Goal: Task Accomplishment & Management: Use online tool/utility

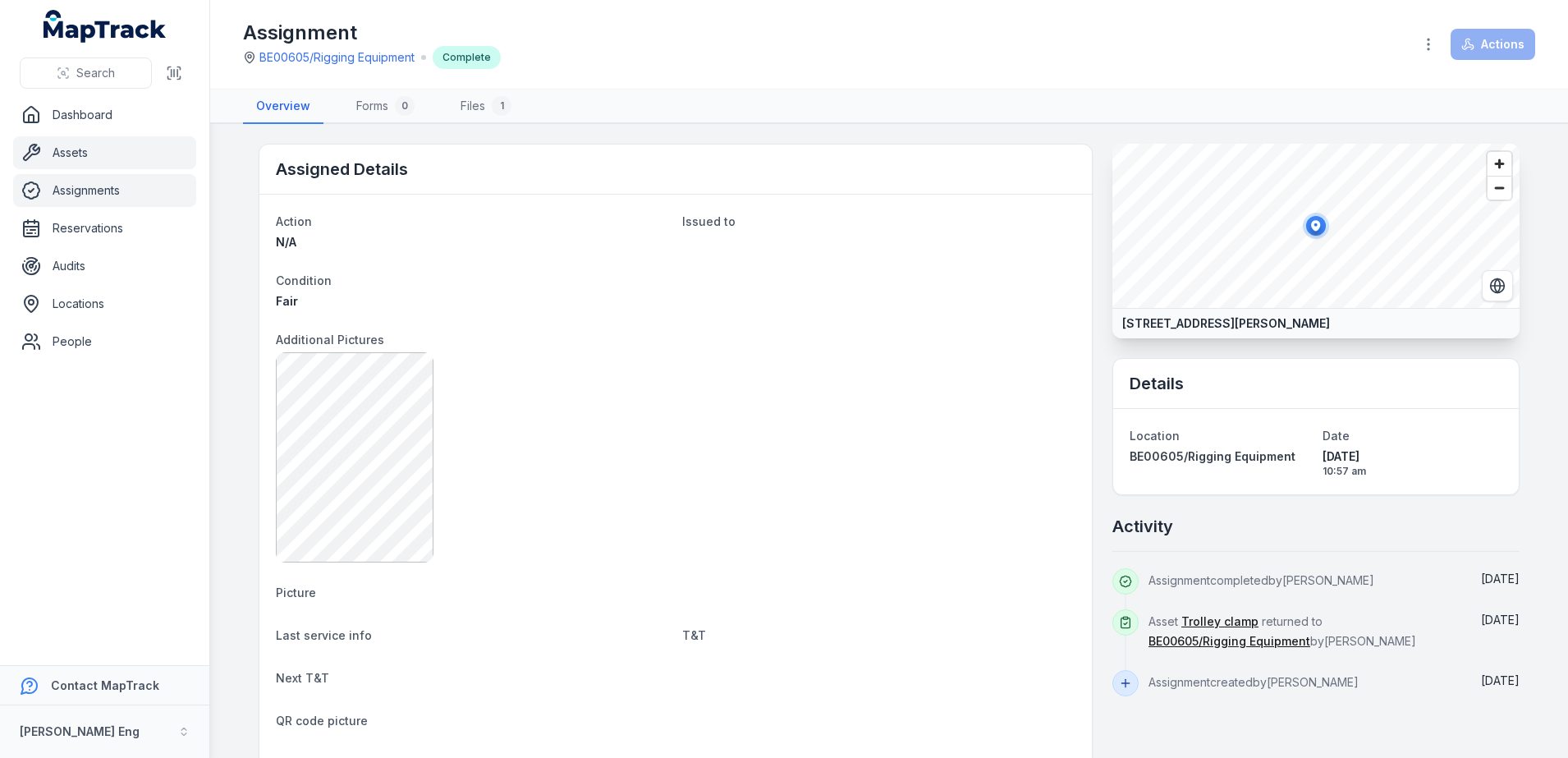
click at [79, 151] on link "Assets" at bounding box center [104, 152] width 183 height 33
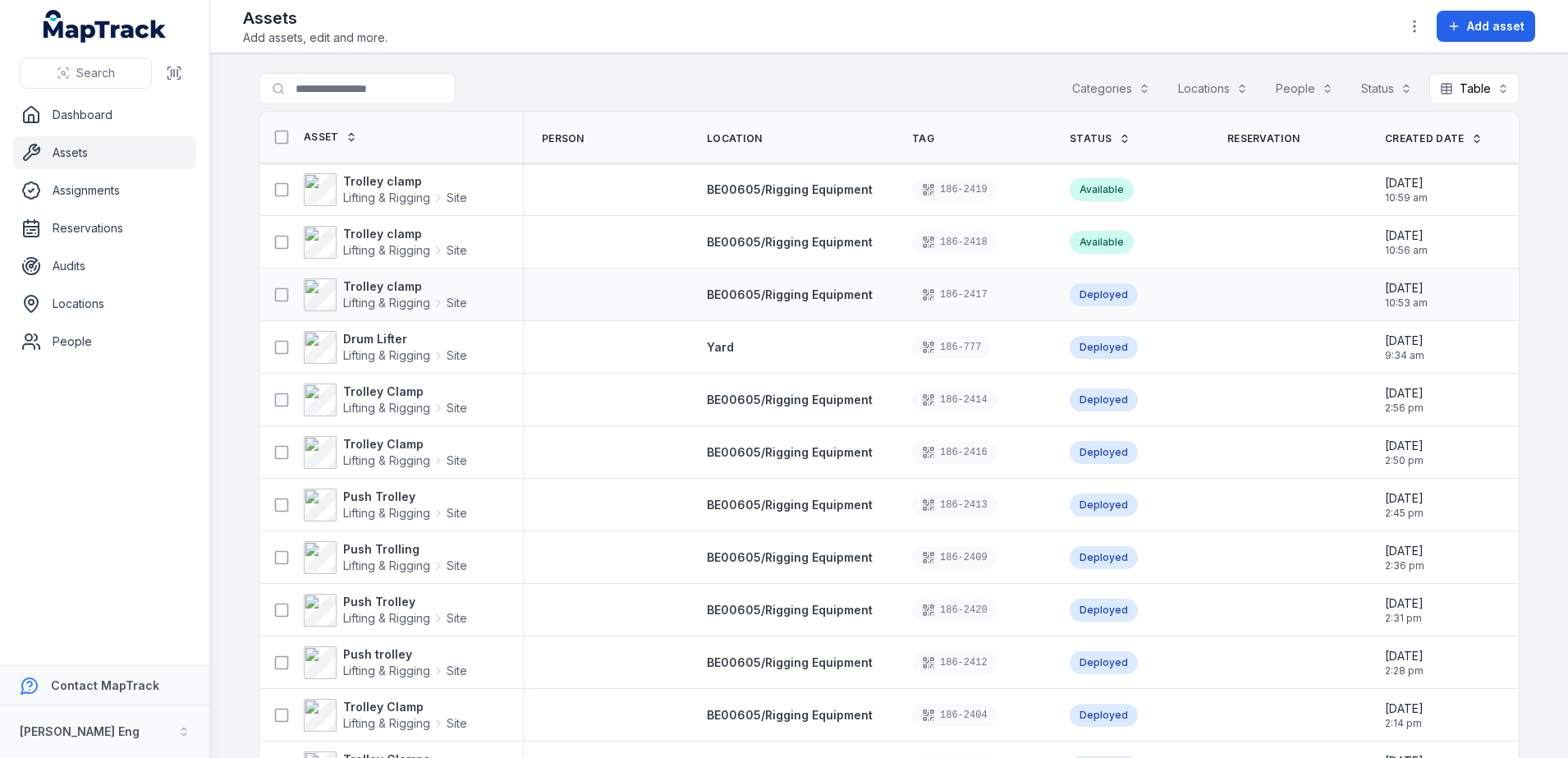
click at [1084, 293] on div "Deployed" at bounding box center [1103, 294] width 68 height 23
drag, startPoint x: 1084, startPoint y: 293, endPoint x: 701, endPoint y: 141, distance: 412.1
click at [707, 141] on span "Location" at bounding box center [733, 138] width 55 height 13
click at [1225, 88] on button "Locations" at bounding box center [1213, 88] width 91 height 31
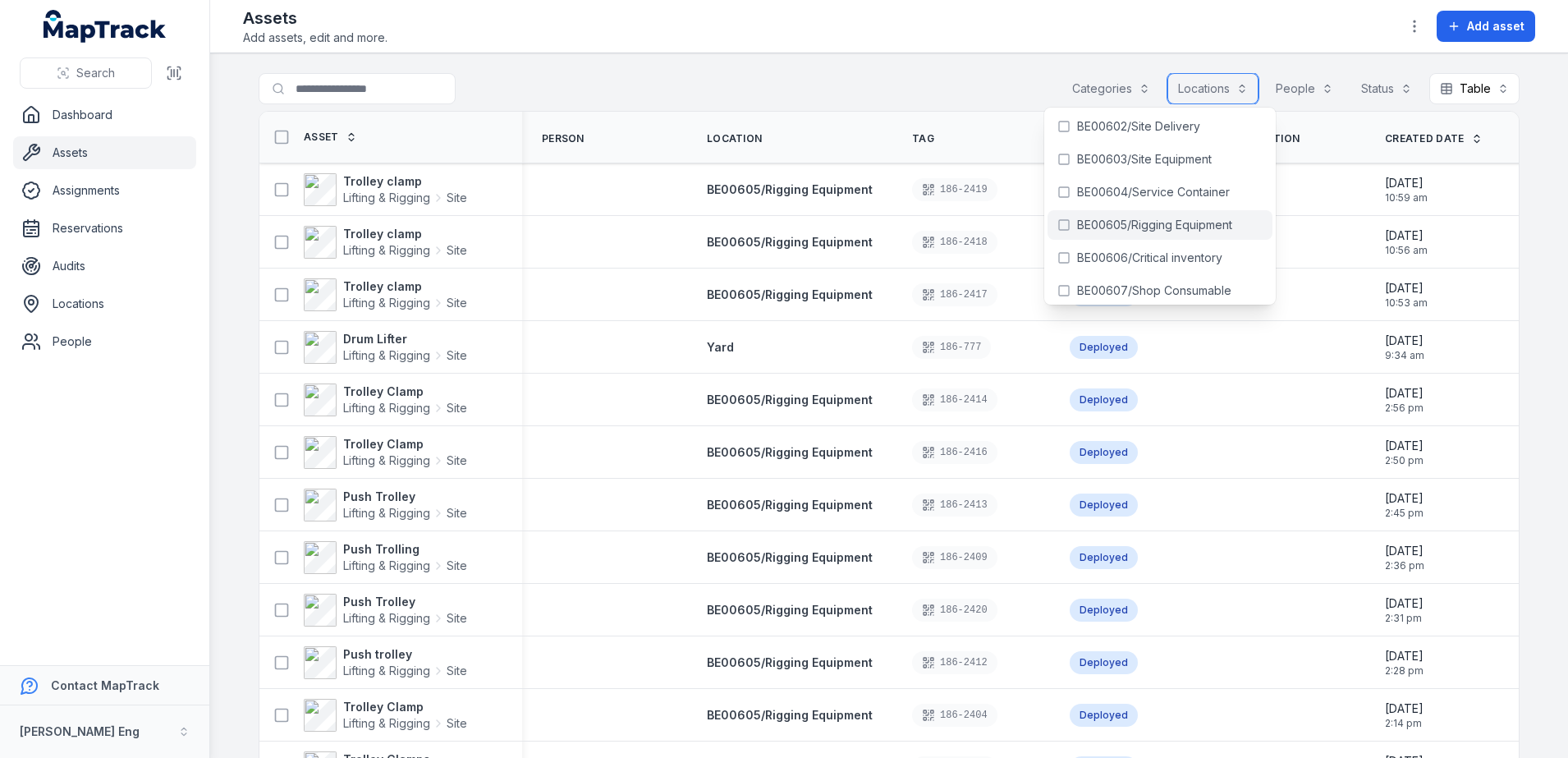
scroll to position [513, 0]
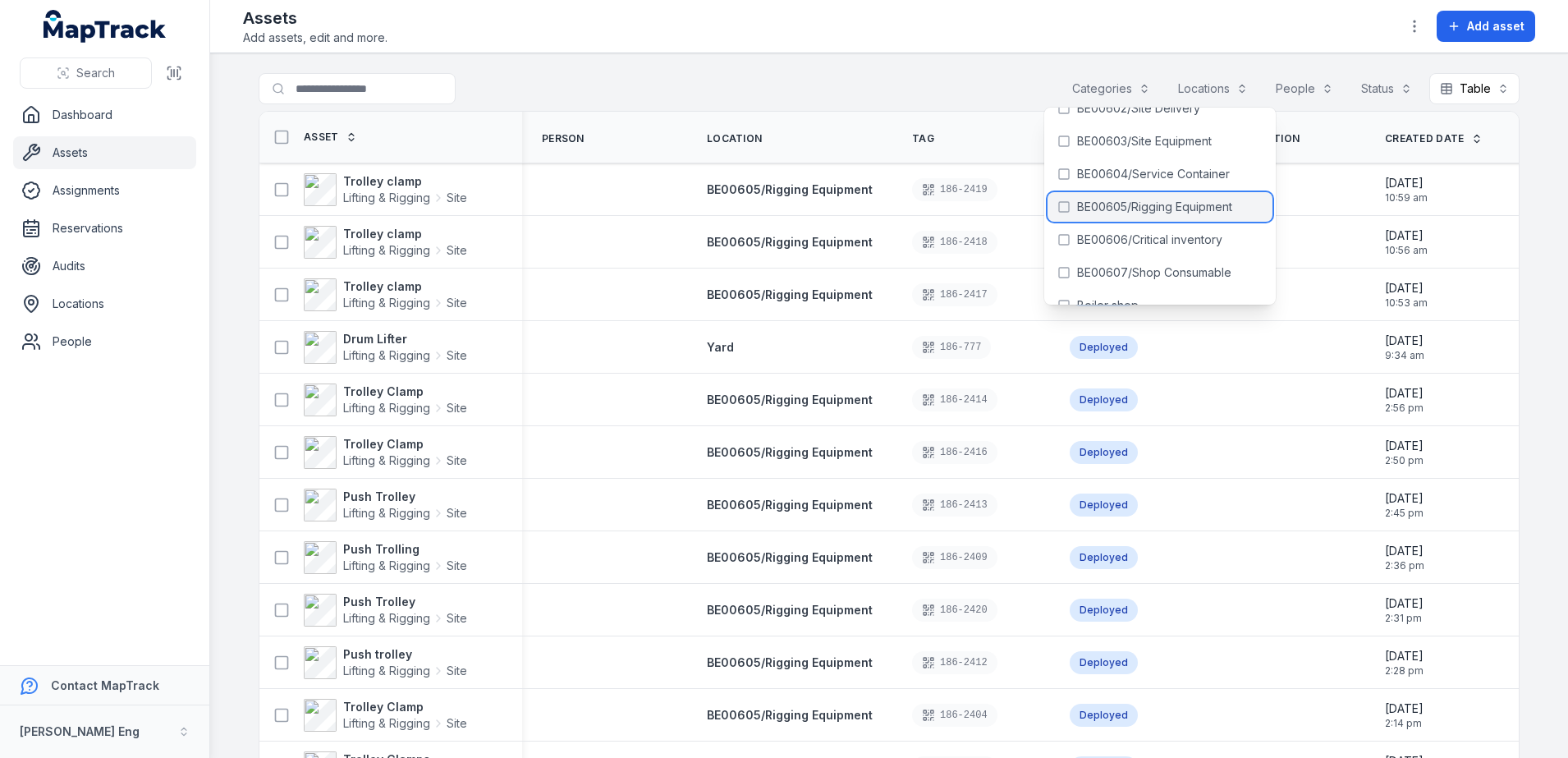
click at [1154, 198] on span "BE00605/Rigging Equipment" at bounding box center [1155, 206] width 156 height 17
click at [868, 61] on main "**********" at bounding box center [889, 405] width 1358 height 704
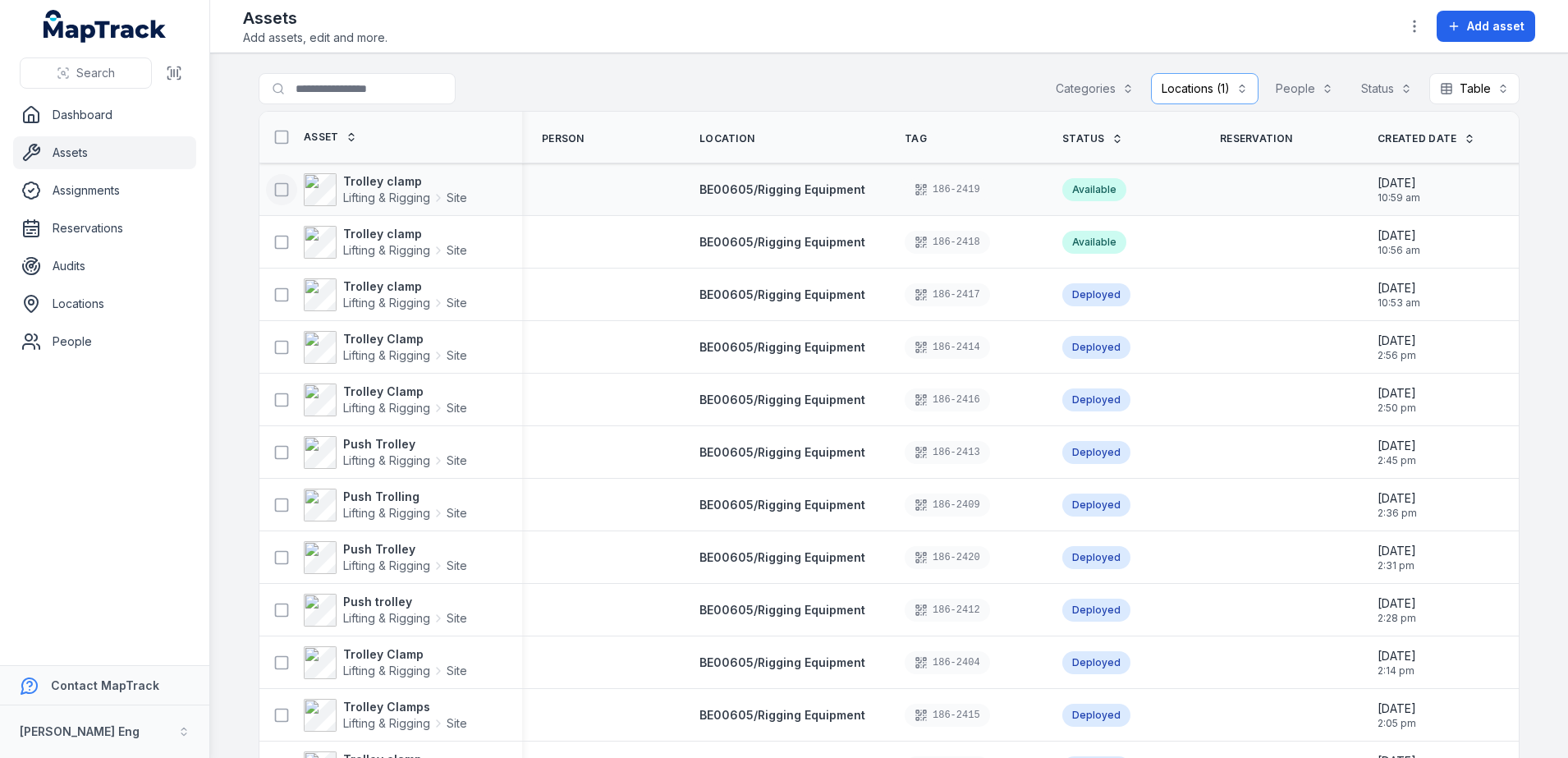
click at [274, 187] on icon at bounding box center [281, 189] width 17 height 17
click at [274, 188] on icon at bounding box center [281, 189] width 17 height 17
click at [274, 291] on icon at bounding box center [281, 294] width 17 height 17
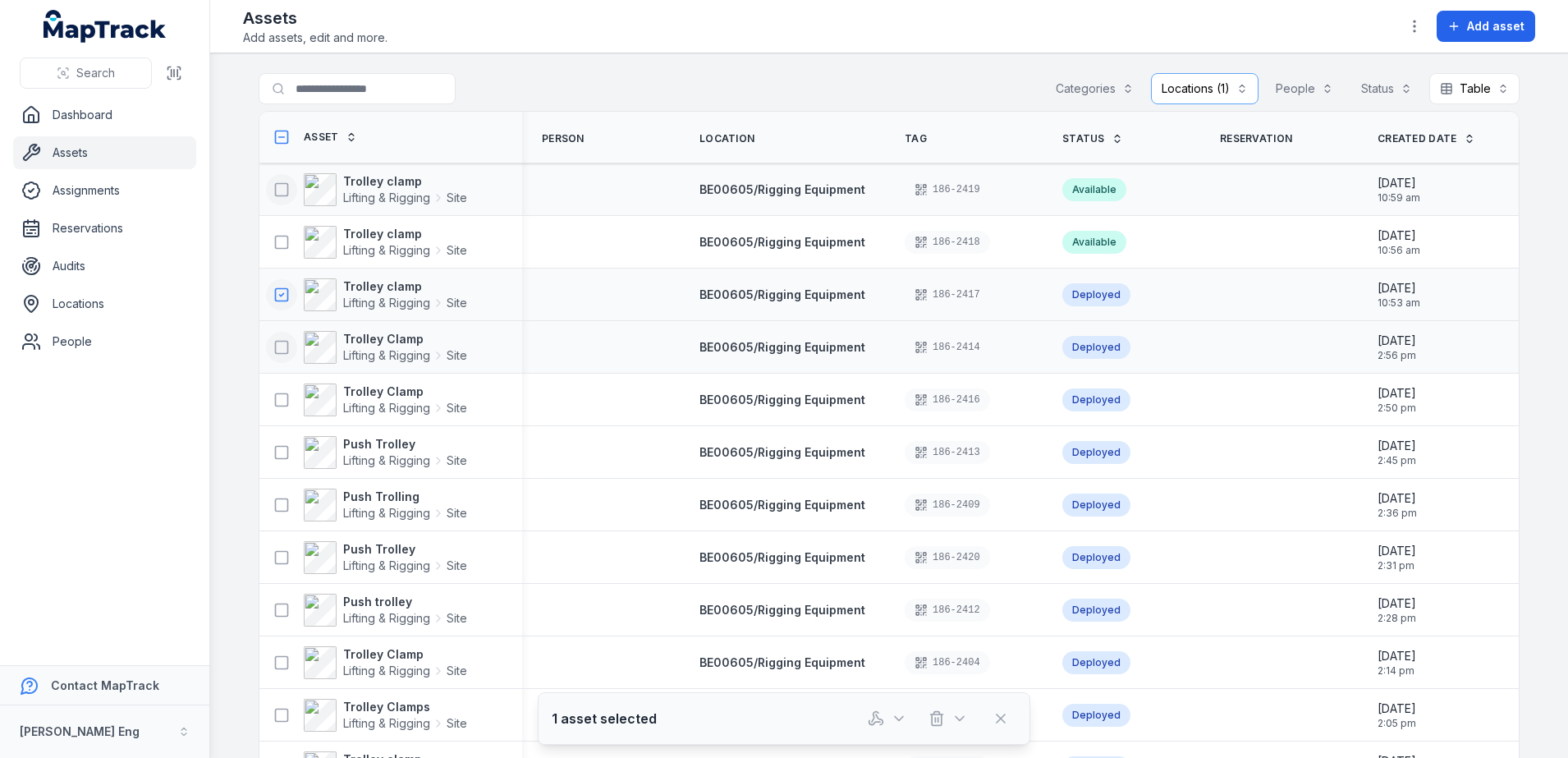
click at [275, 342] on icon at bounding box center [281, 347] width 17 height 17
click at [274, 397] on icon at bounding box center [281, 399] width 17 height 17
click at [274, 450] on icon at bounding box center [281, 452] width 17 height 17
click at [280, 509] on icon at bounding box center [281, 504] width 17 height 17
click at [277, 554] on icon at bounding box center [281, 557] width 17 height 17
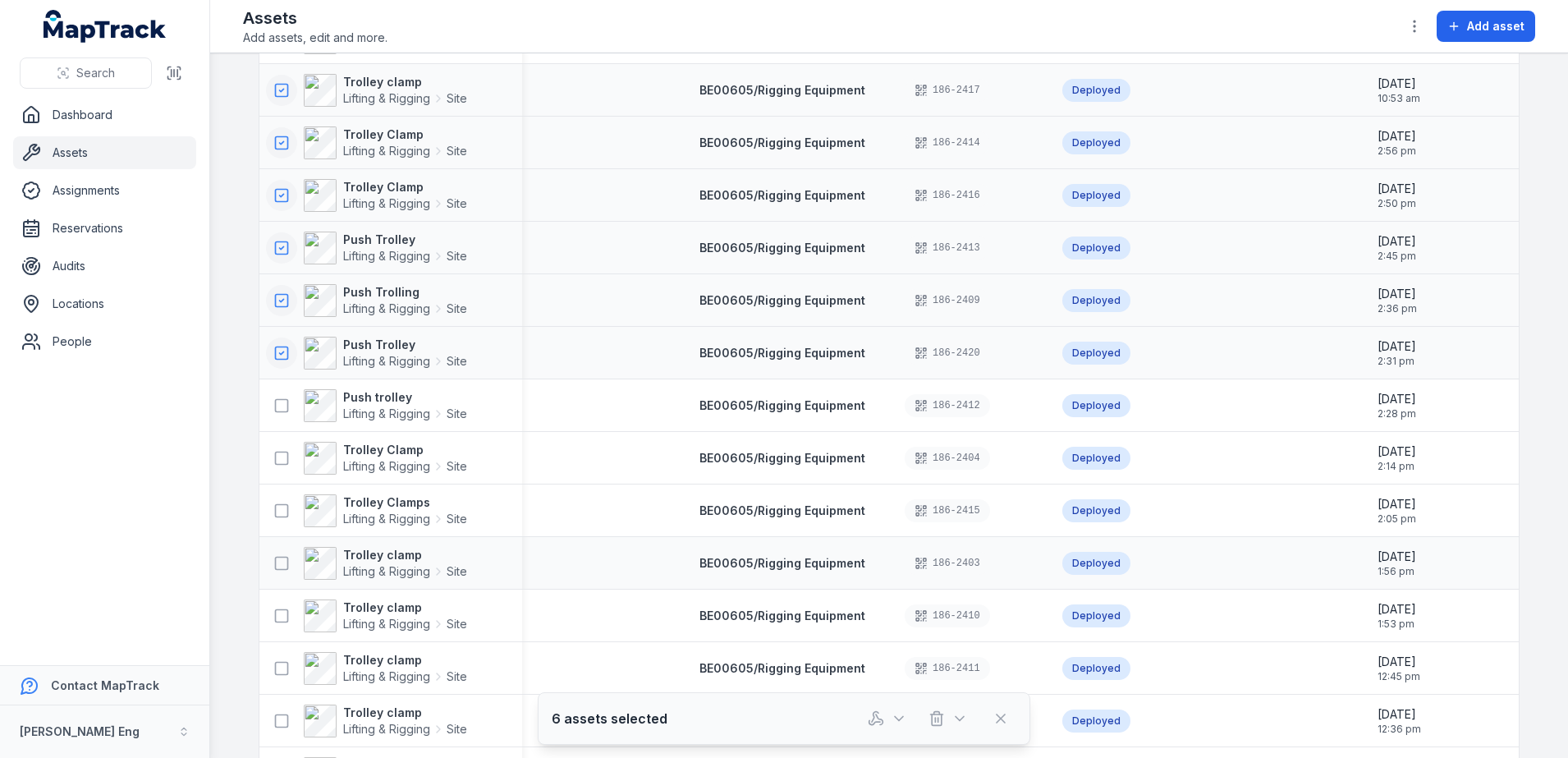
scroll to position [205, 0]
click at [274, 407] on icon at bounding box center [281, 404] width 17 height 17
click at [276, 452] on icon at bounding box center [281, 457] width 17 height 17
click at [274, 510] on icon at bounding box center [281, 509] width 17 height 17
click at [274, 561] on icon at bounding box center [281, 562] width 17 height 17
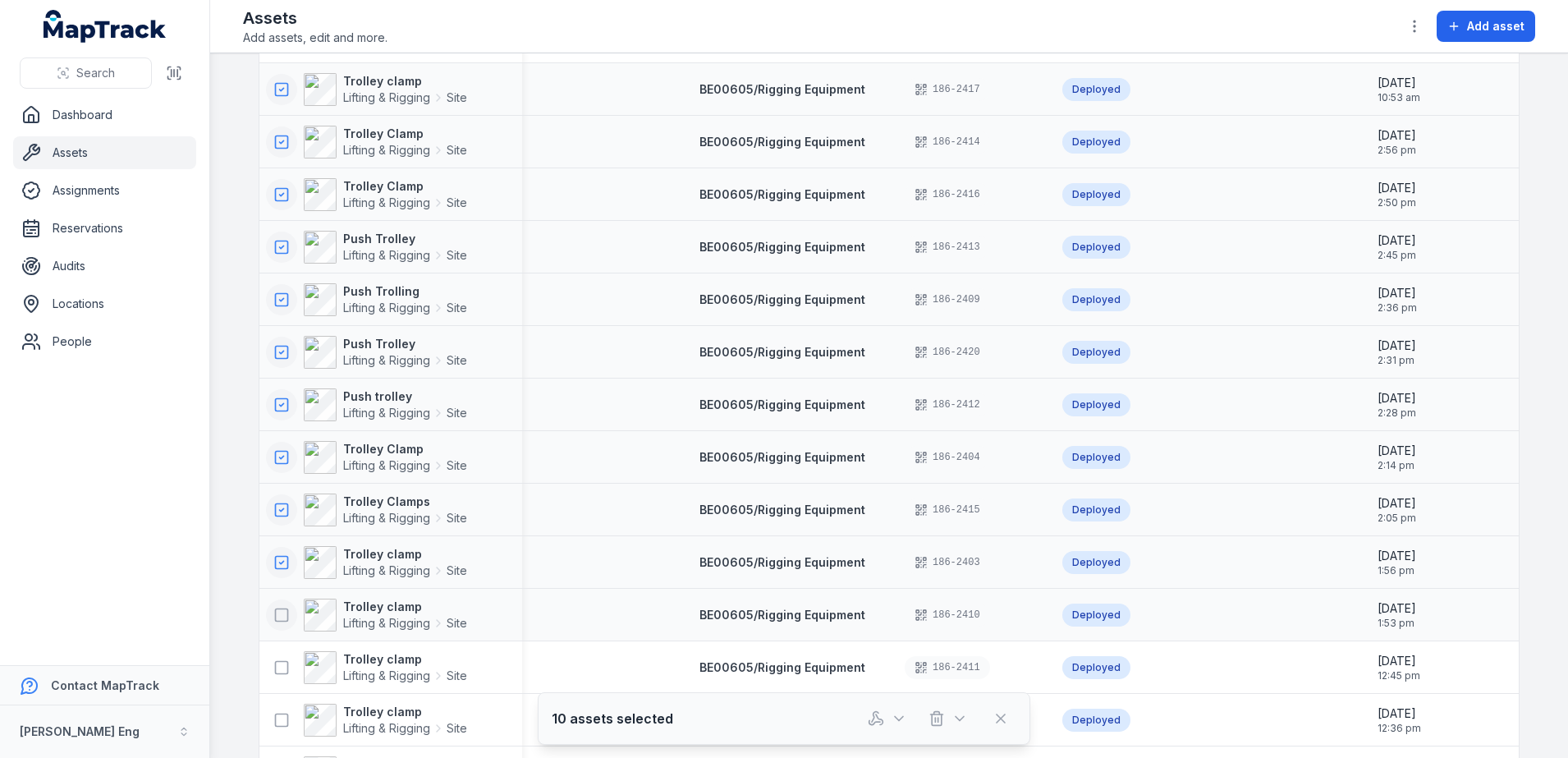
click at [275, 613] on icon at bounding box center [281, 614] width 17 height 17
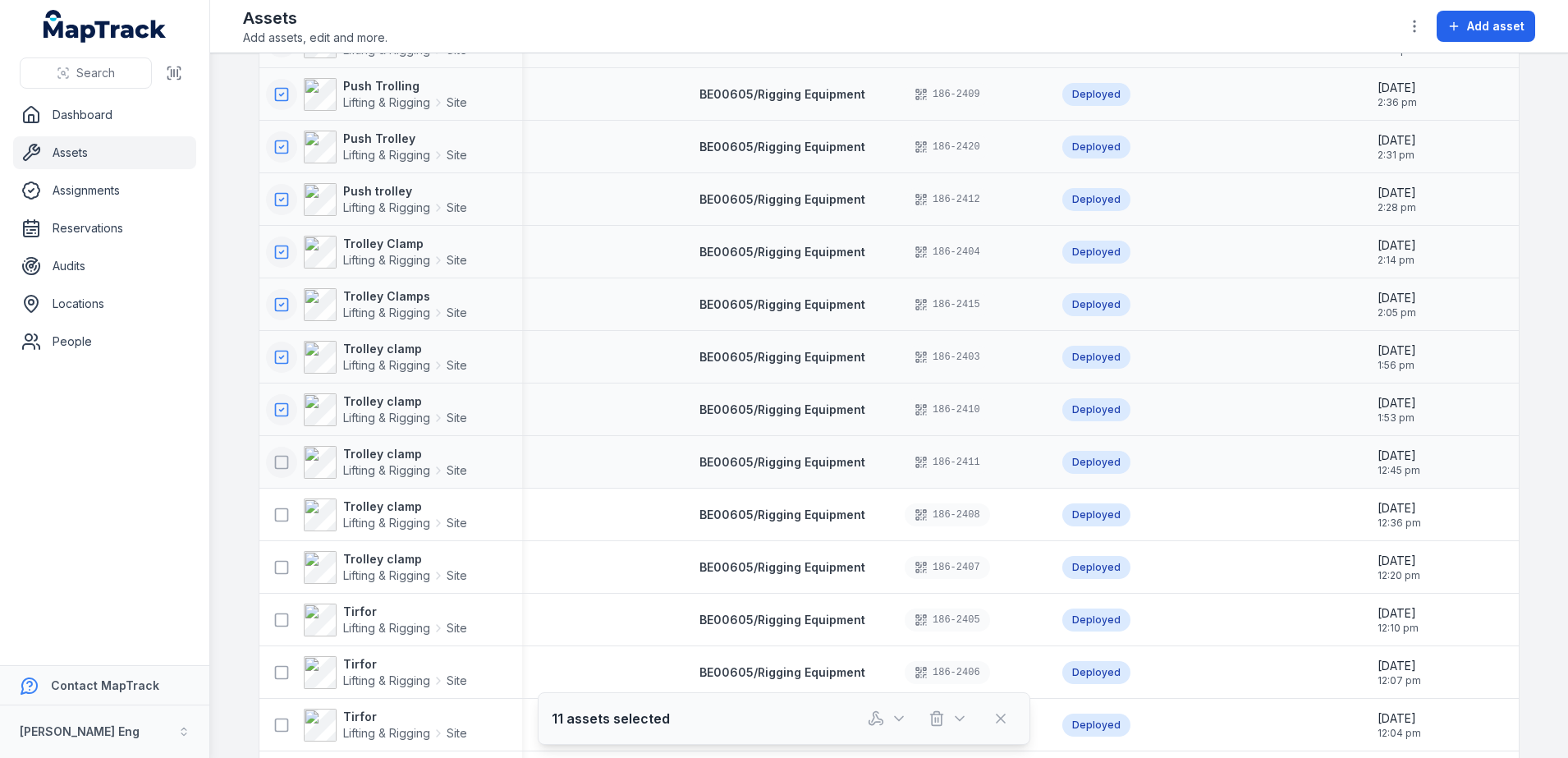
click at [274, 462] on icon at bounding box center [281, 462] width 17 height 17
click at [271, 541] on td "Trolley clamp Lifting & Rigging Site" at bounding box center [391, 567] width 263 height 53
click at [274, 515] on icon at bounding box center [281, 514] width 17 height 17
click at [274, 569] on icon at bounding box center [281, 567] width 17 height 17
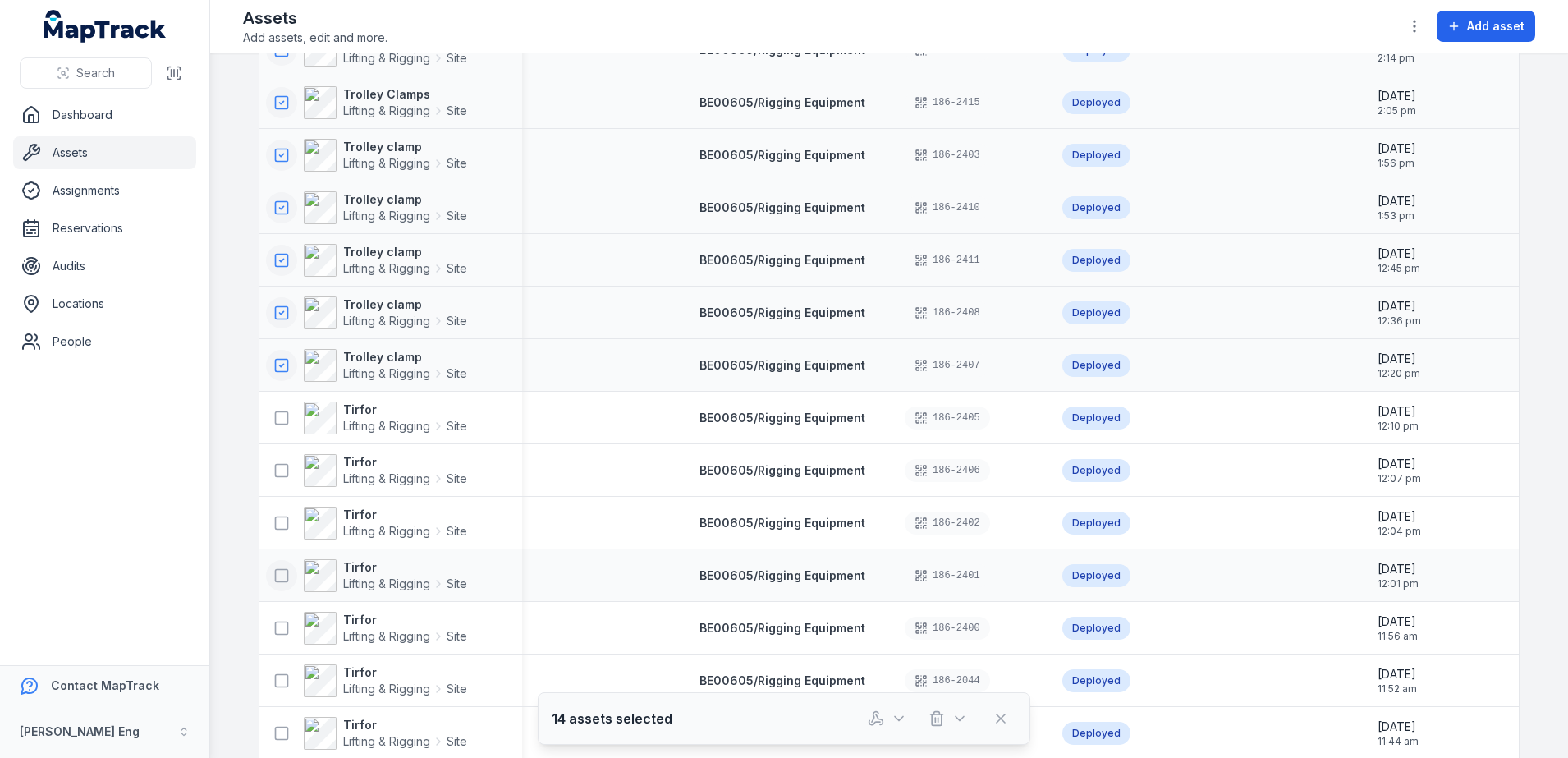
scroll to position [615, 0]
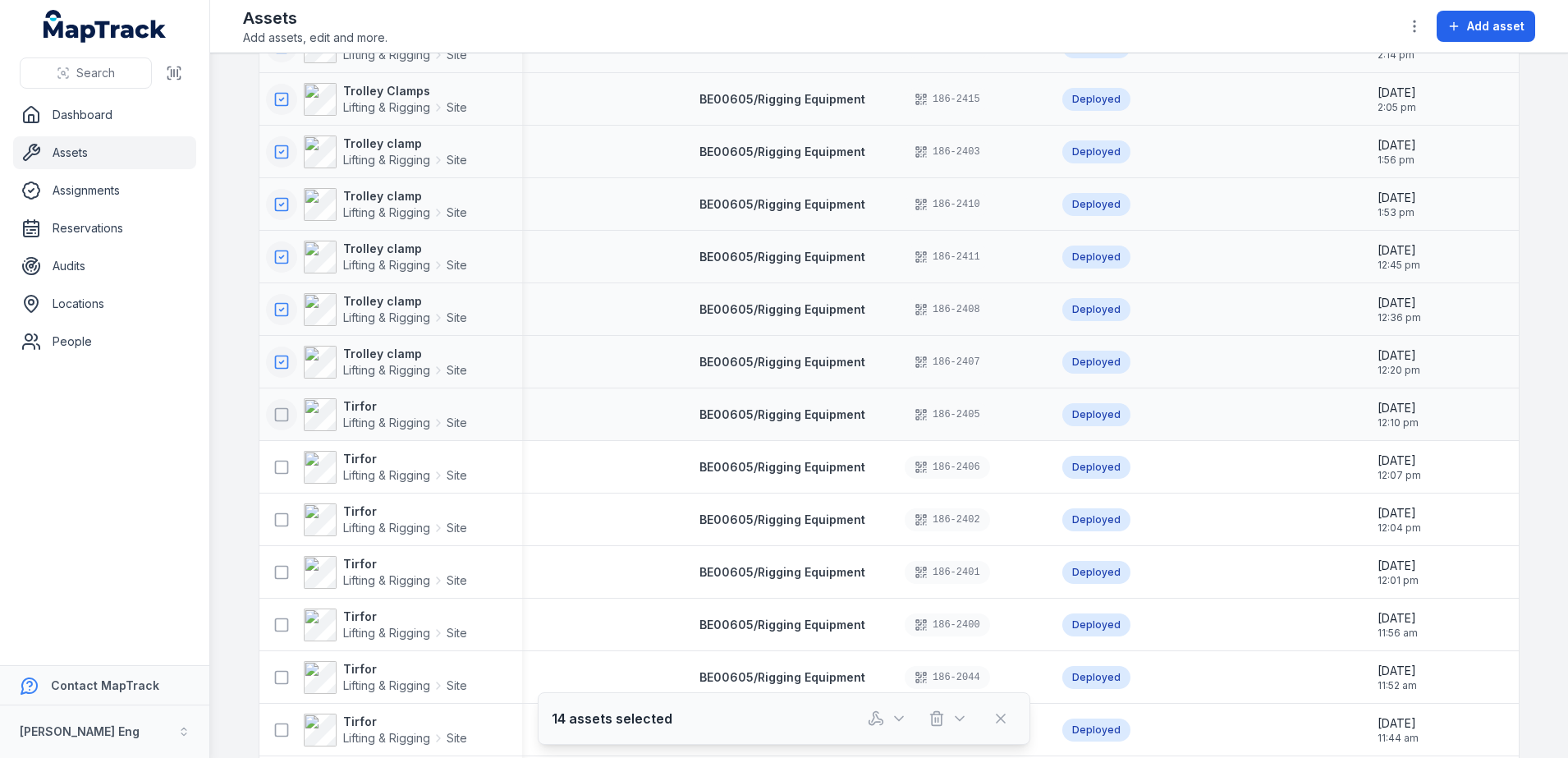
click at [275, 411] on icon at bounding box center [281, 414] width 17 height 17
click at [274, 474] on icon at bounding box center [281, 467] width 17 height 17
click at [274, 506] on button at bounding box center [280, 519] width 31 height 31
click at [267, 560] on button at bounding box center [280, 572] width 31 height 31
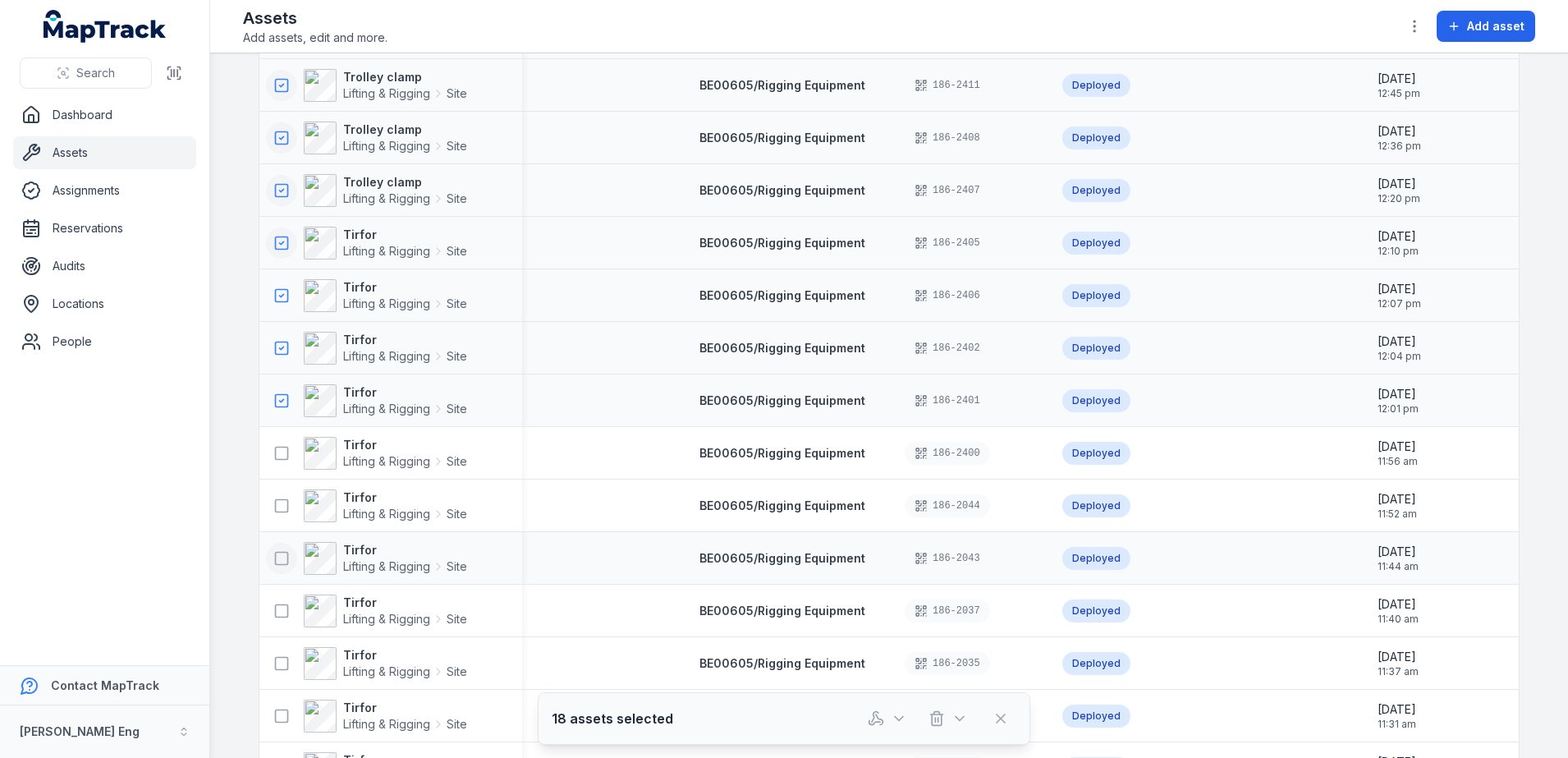
scroll to position [820, 0]
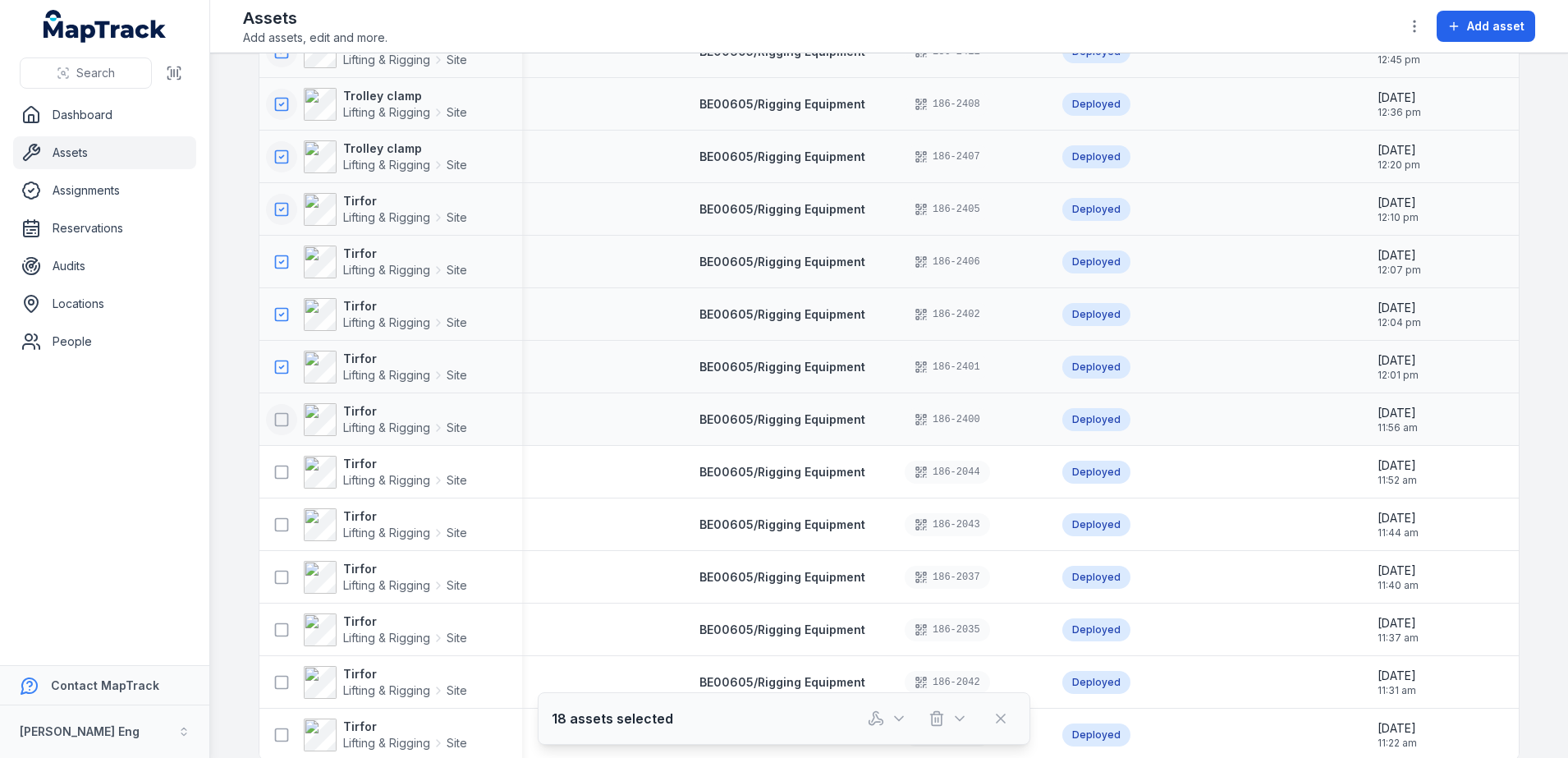
click at [274, 421] on icon at bounding box center [281, 419] width 17 height 17
click at [277, 473] on icon at bounding box center [281, 472] width 17 height 17
click at [275, 528] on icon at bounding box center [281, 524] width 17 height 17
click at [281, 574] on icon at bounding box center [281, 577] width 17 height 17
click at [275, 637] on button at bounding box center [280, 629] width 31 height 31
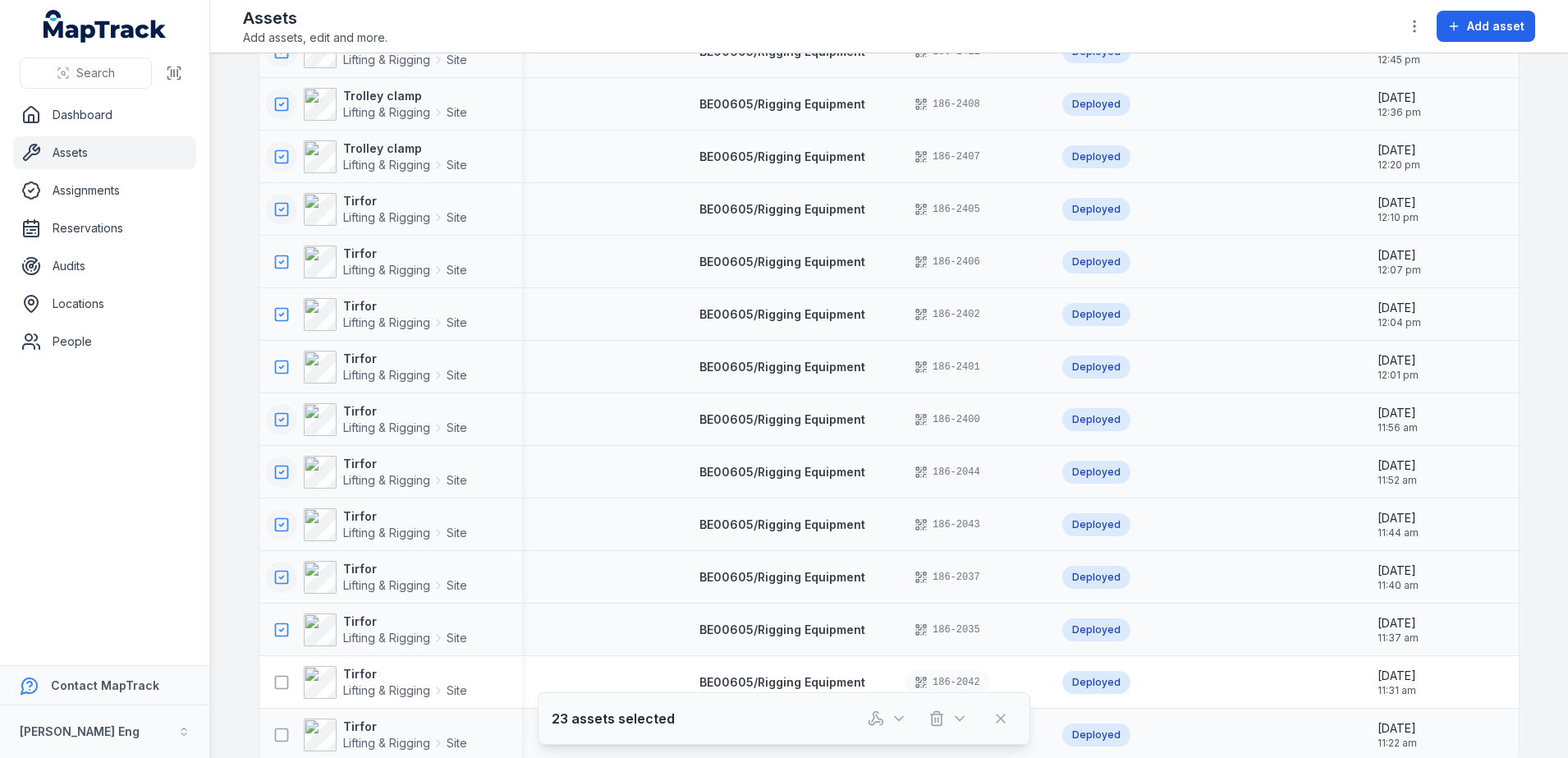
scroll to position [851, 0]
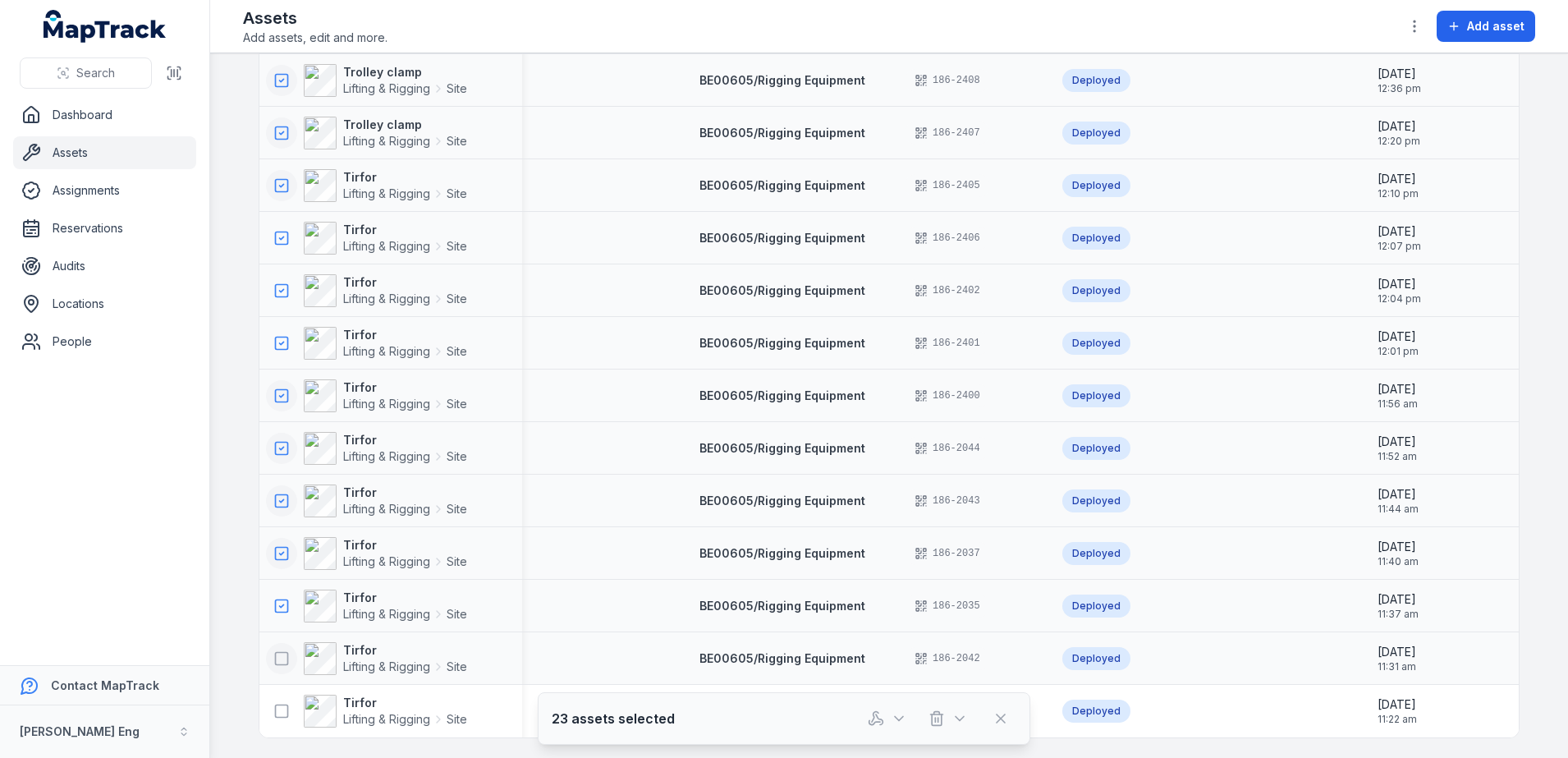
click at [274, 662] on button at bounding box center [280, 658] width 31 height 31
click at [274, 705] on icon at bounding box center [281, 710] width 17 height 17
click at [906, 715] on icon "button" at bounding box center [899, 717] width 17 height 17
click at [899, 642] on div "Return assets" at bounding box center [888, 645] width 184 height 30
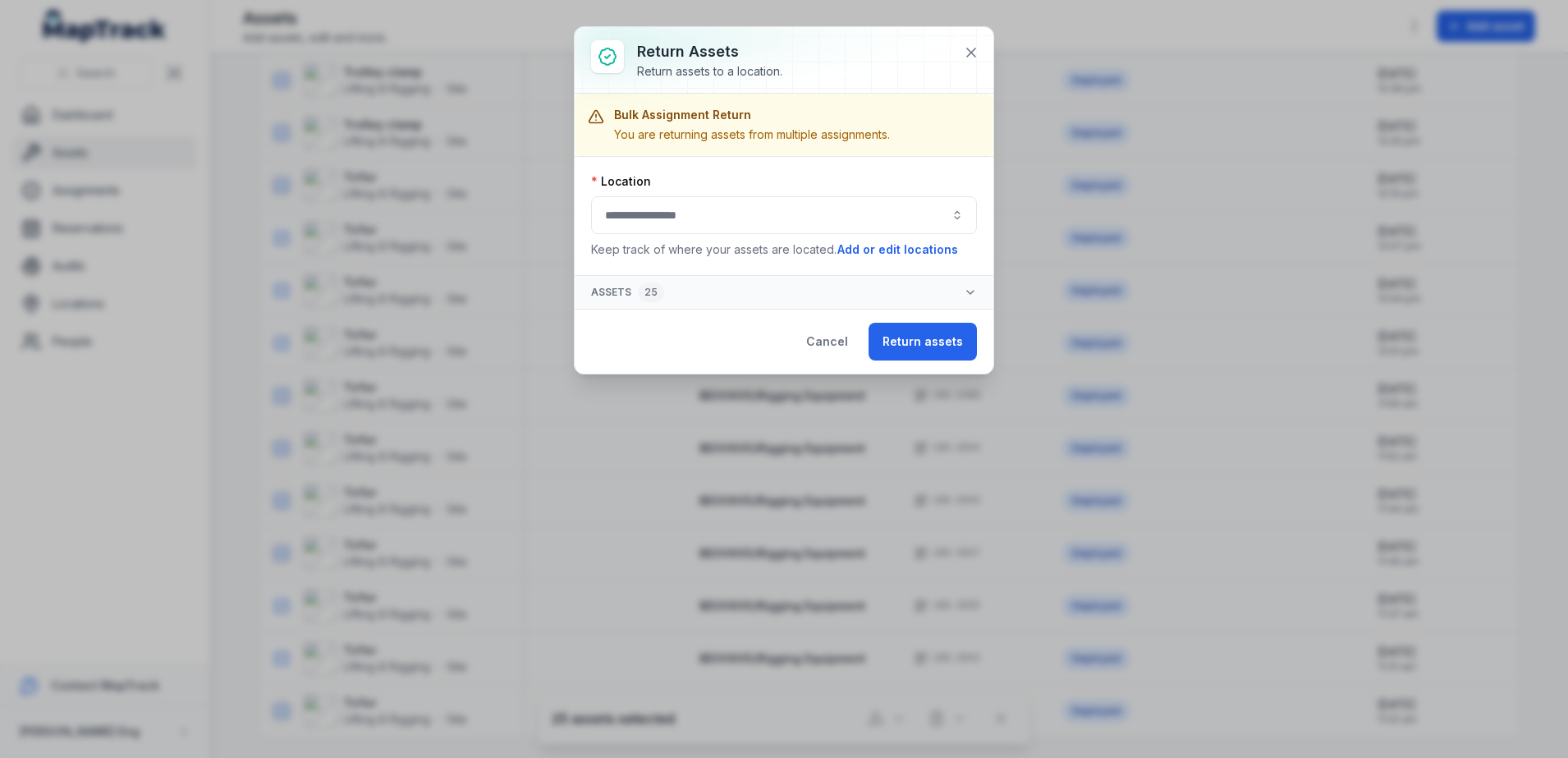
click at [892, 227] on button "button" at bounding box center [783, 215] width 386 height 38
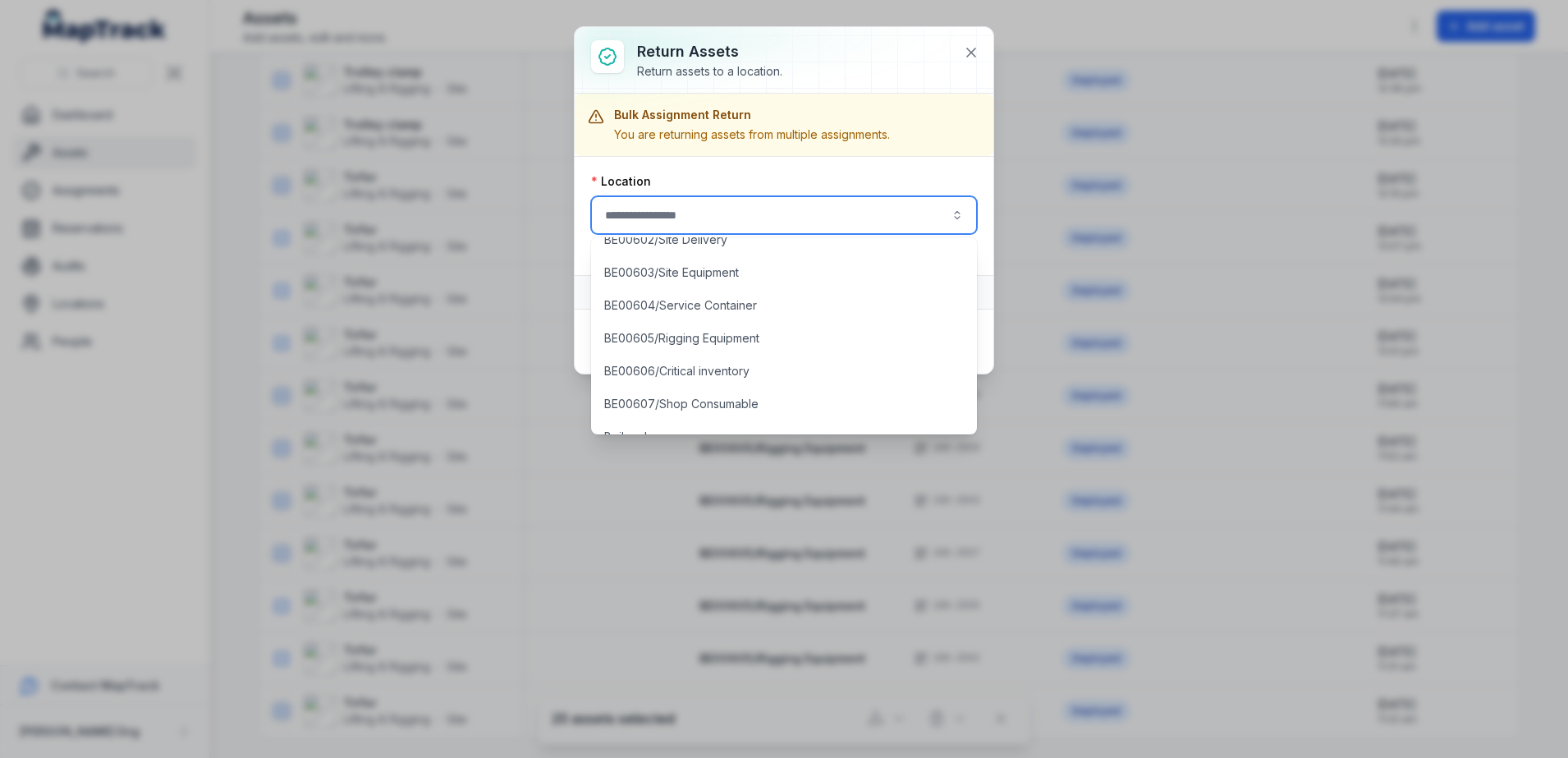
scroll to position [513, 0]
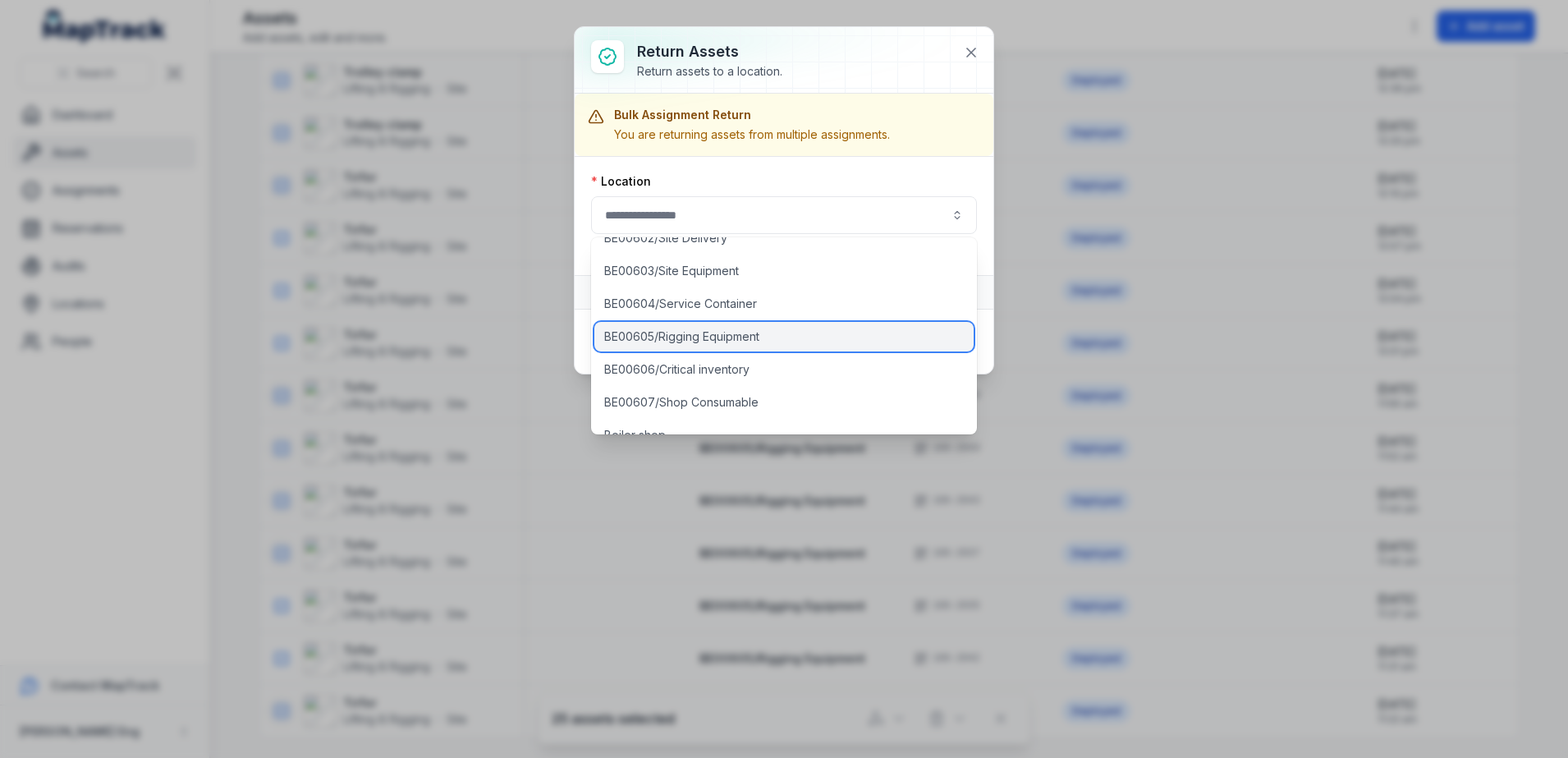
click at [717, 344] on span "BE00605/Rigging Equipment" at bounding box center [682, 336] width 156 height 17
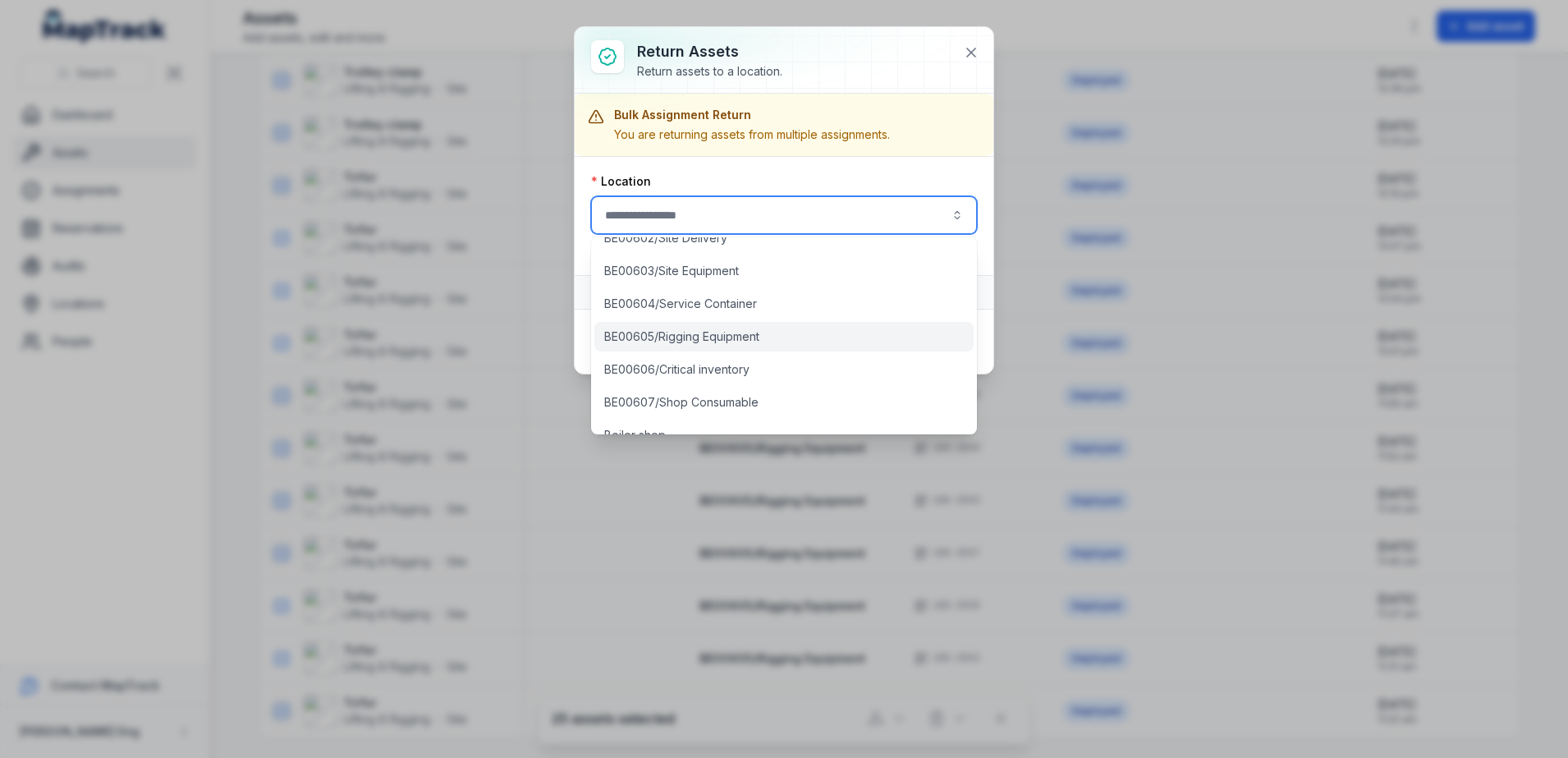
type input "**********"
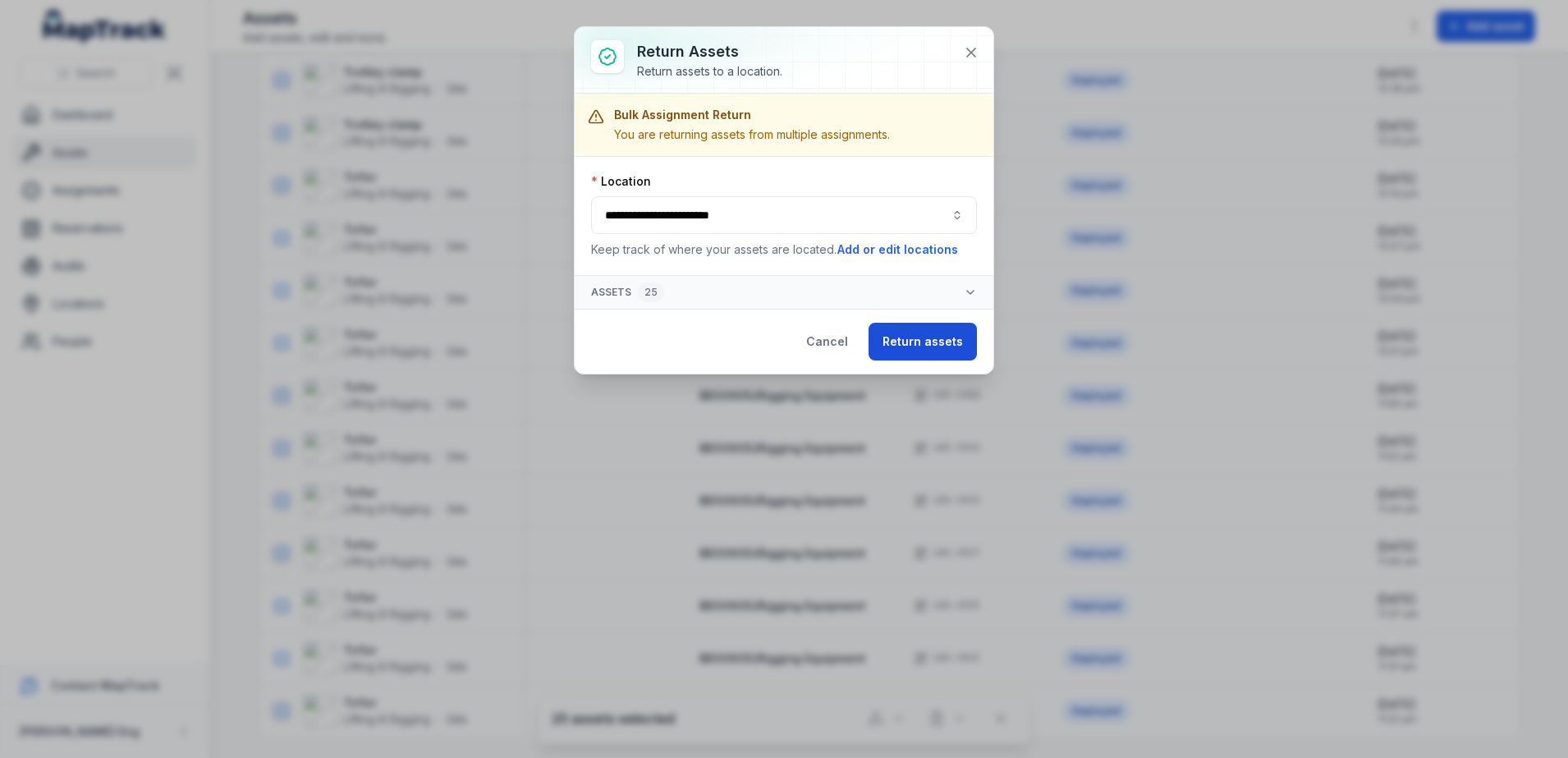
click at [930, 342] on button "Return assets" at bounding box center [922, 342] width 108 height 38
